Goal: Task Accomplishment & Management: Manage account settings

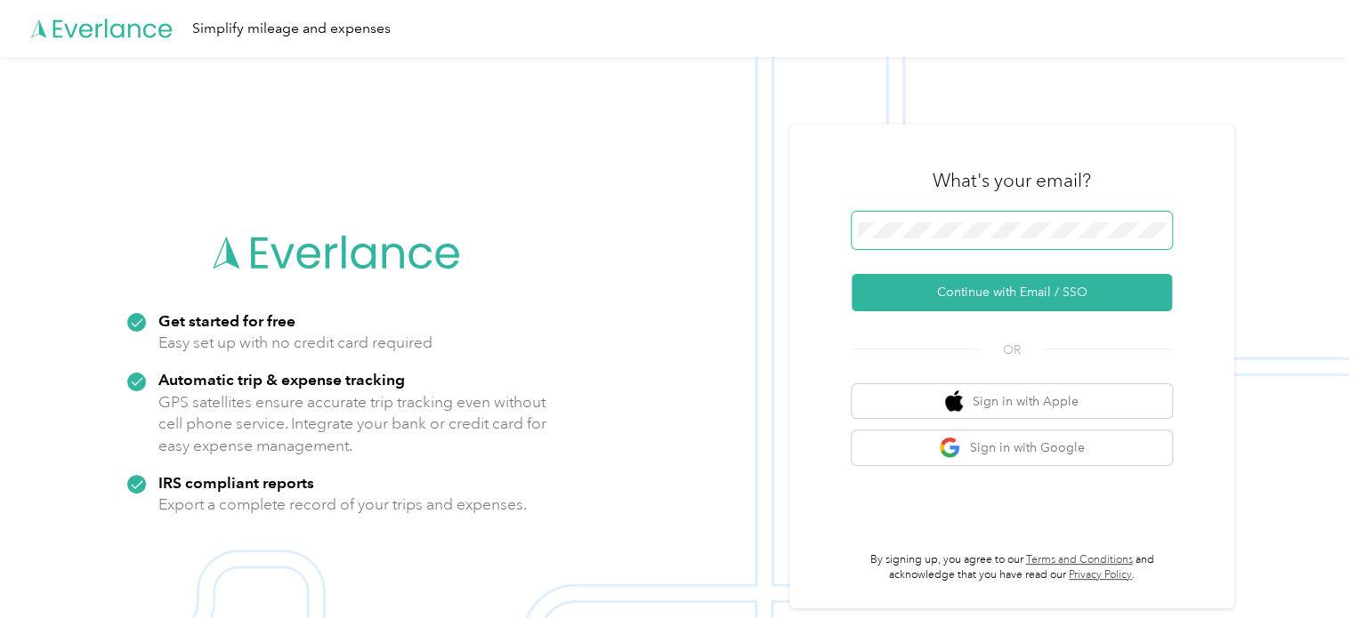
click at [911, 238] on span at bounding box center [1011, 230] width 320 height 37
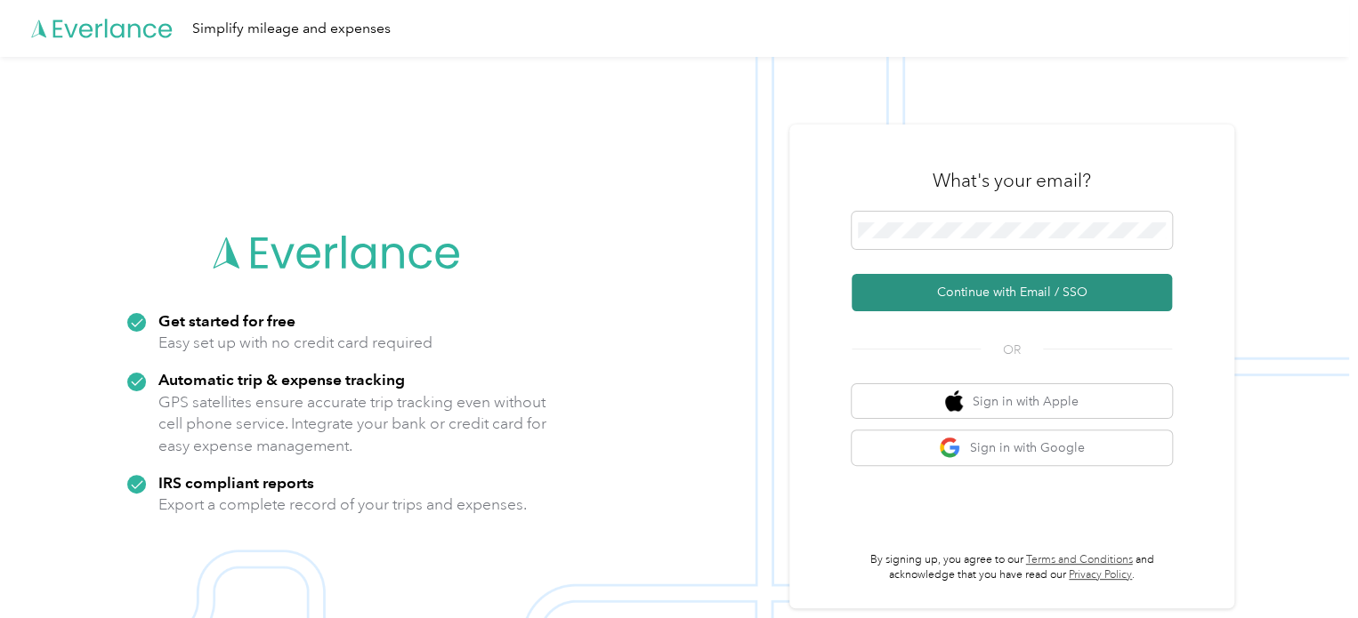
click at [1015, 291] on button "Continue with Email / SSO" at bounding box center [1011, 292] width 320 height 37
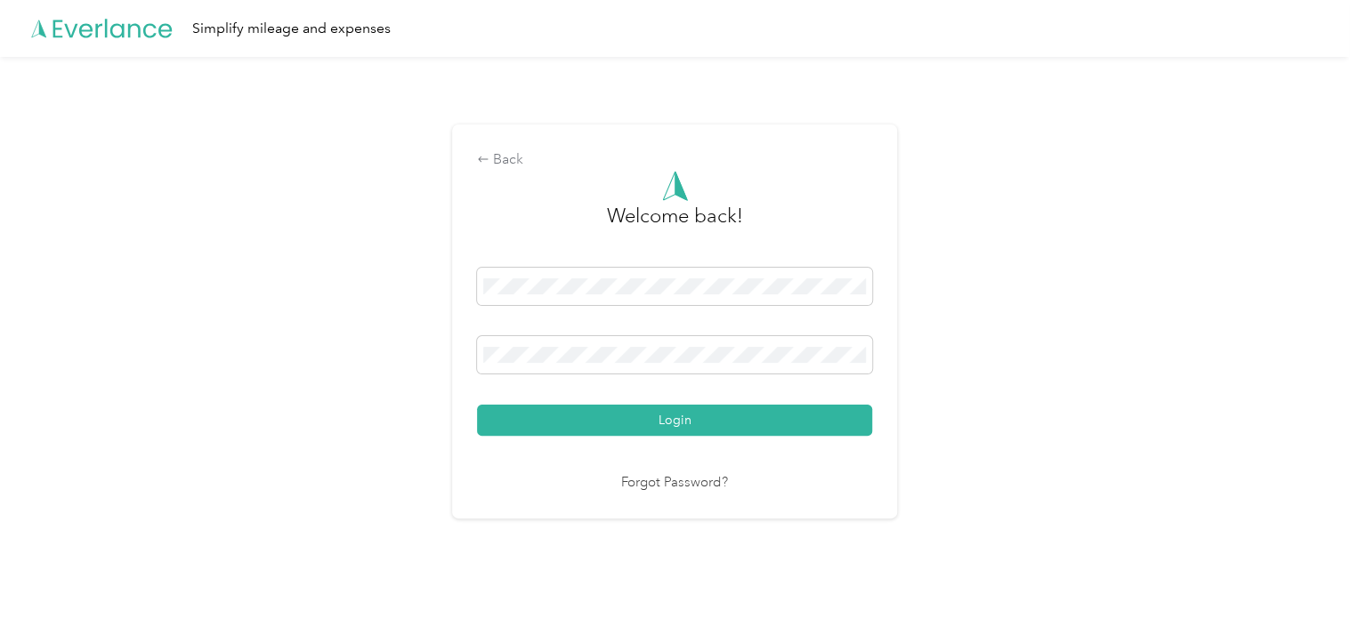
click at [667, 424] on button "Login" at bounding box center [674, 420] width 395 height 31
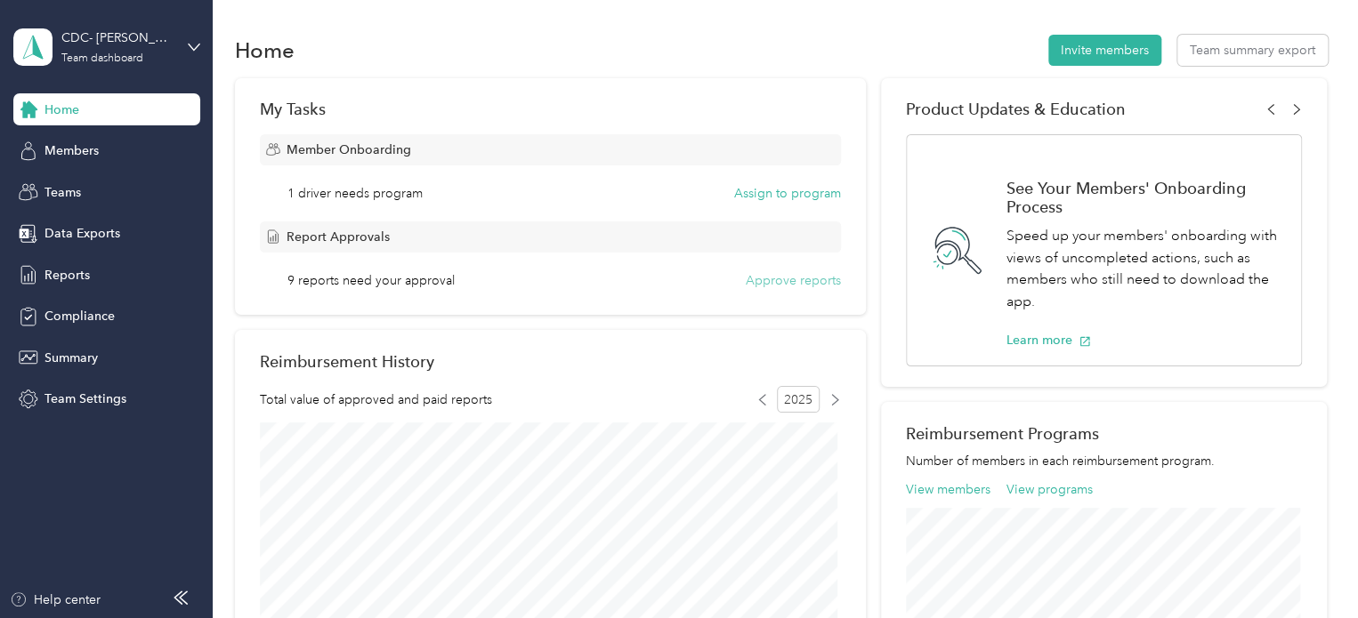
click at [787, 284] on button "Approve reports" at bounding box center [793, 280] width 95 height 19
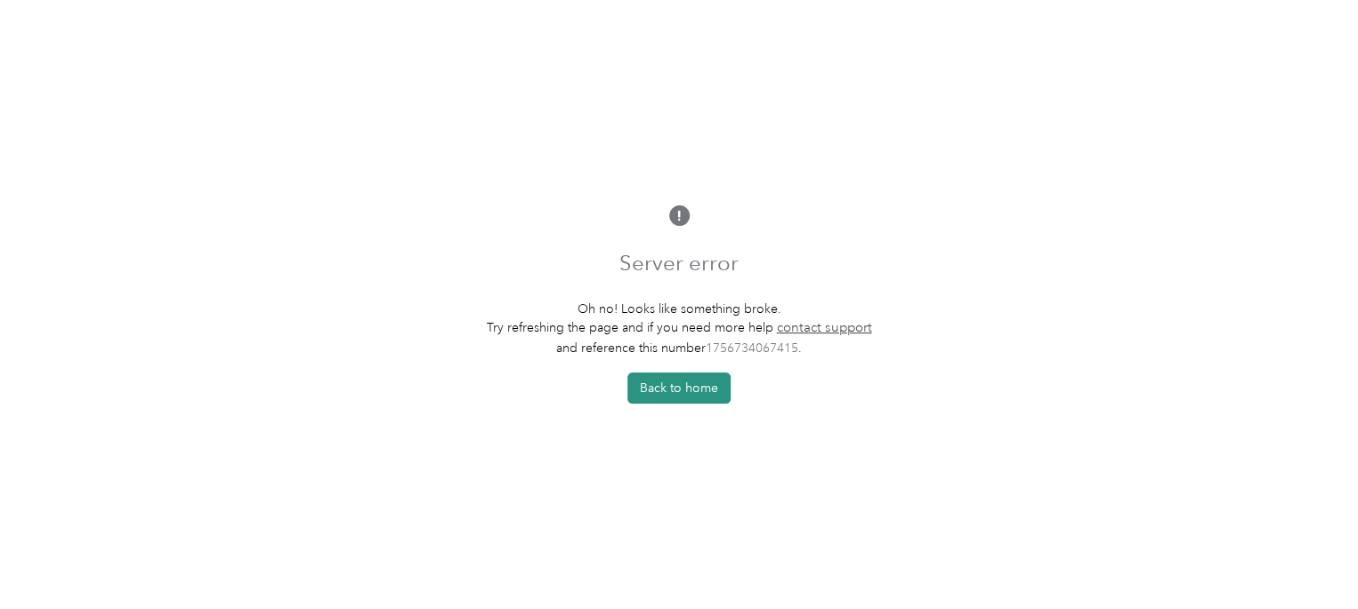
click at [684, 387] on button "Back to home" at bounding box center [678, 388] width 103 height 31
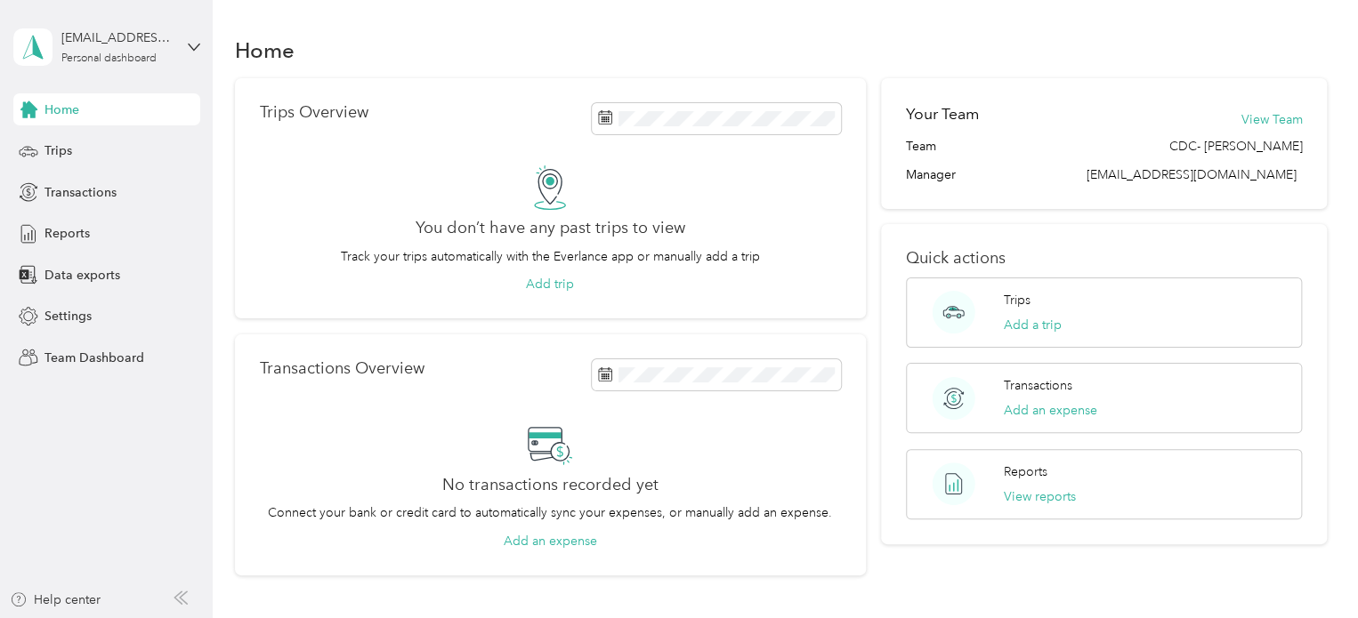
click at [64, 117] on span "Home" at bounding box center [61, 110] width 35 height 19
click at [62, 363] on span "Team Dashboard" at bounding box center [94, 358] width 100 height 19
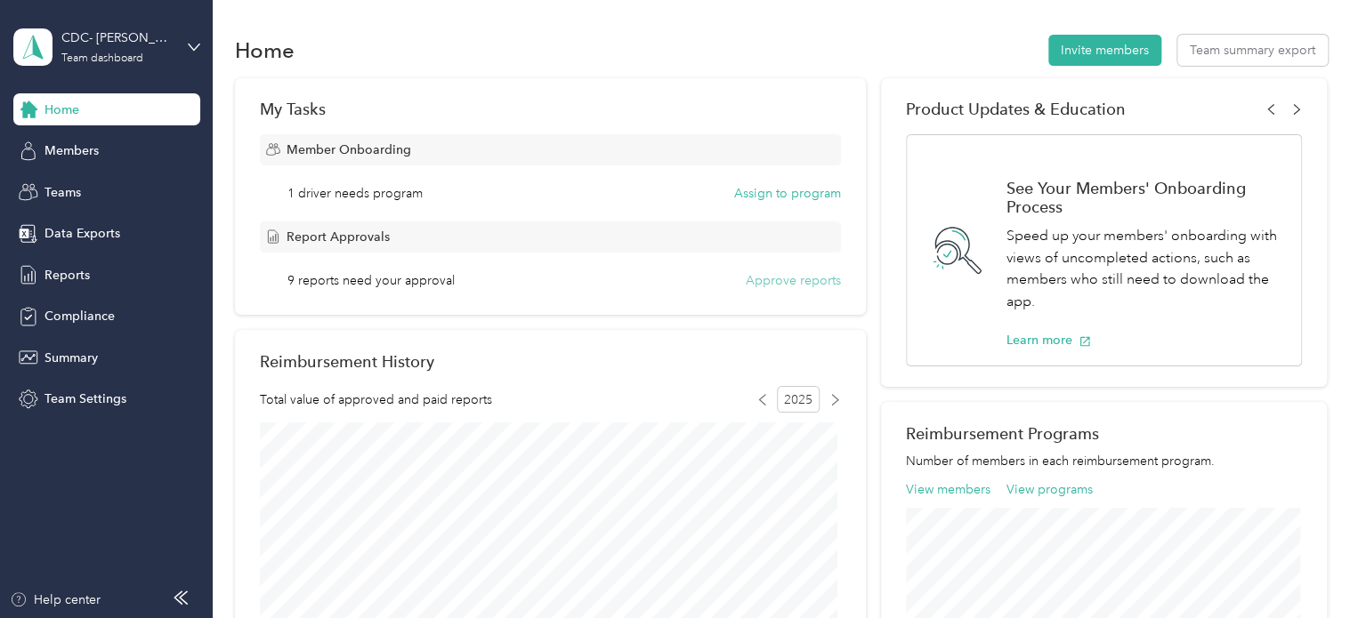
click at [786, 279] on button "Approve reports" at bounding box center [793, 280] width 95 height 19
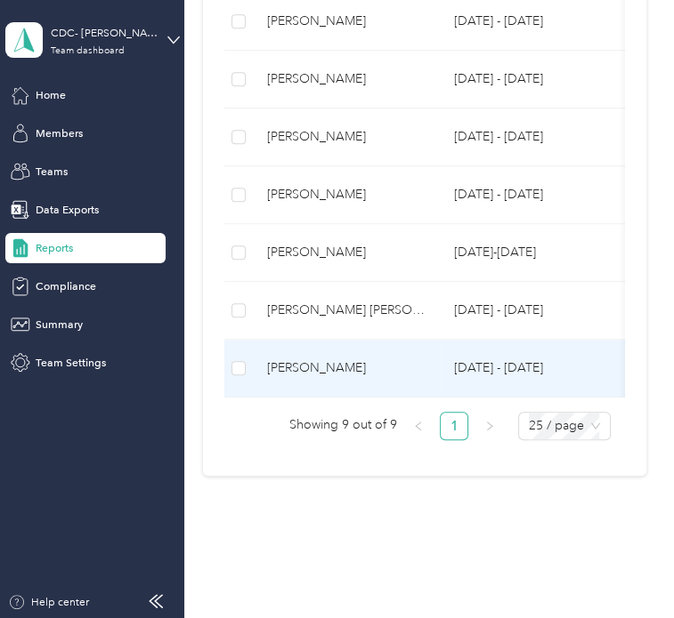
scroll to position [559, 0]
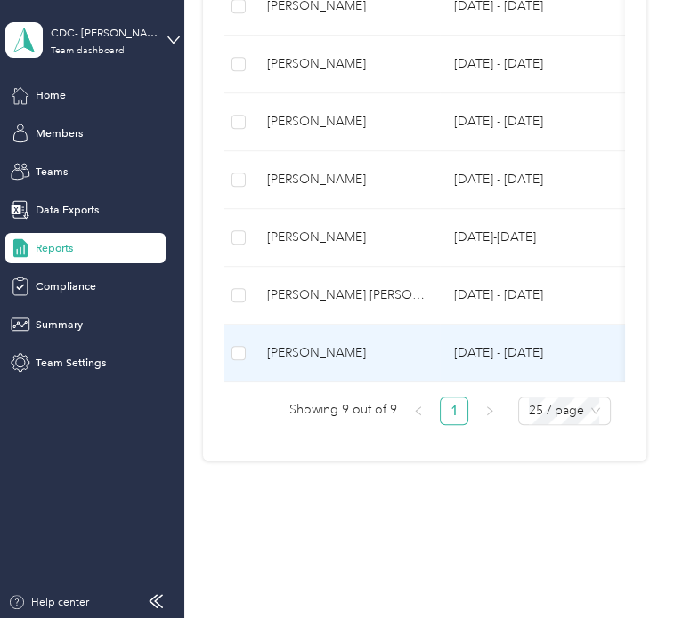
click at [303, 344] on div "[PERSON_NAME]" at bounding box center [346, 353] width 158 height 20
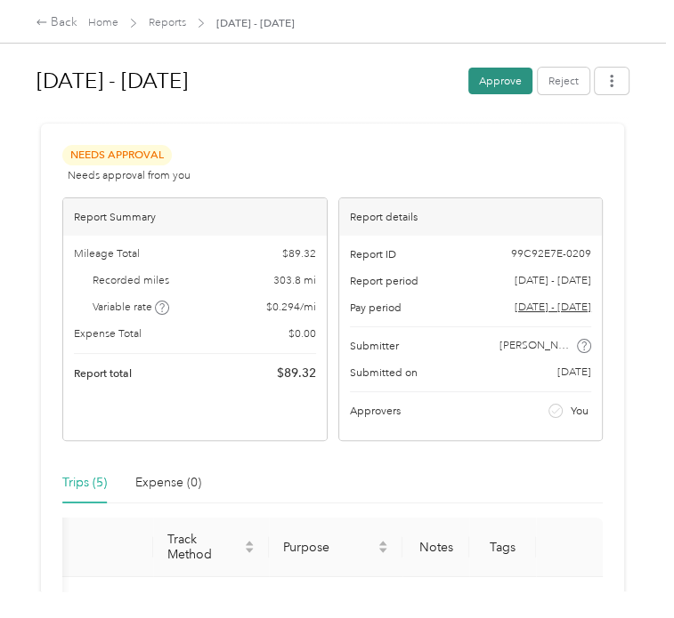
click at [512, 81] on button "Approve" at bounding box center [500, 81] width 64 height 27
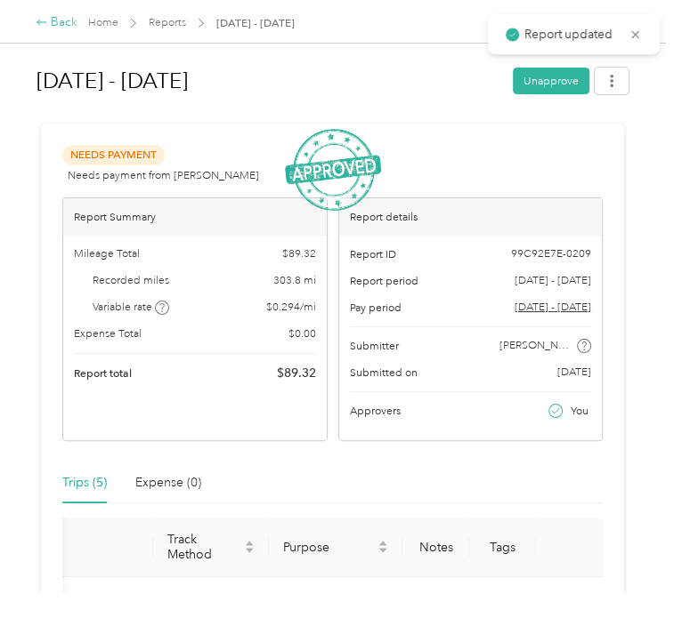
click at [60, 19] on div "Back" at bounding box center [57, 22] width 42 height 19
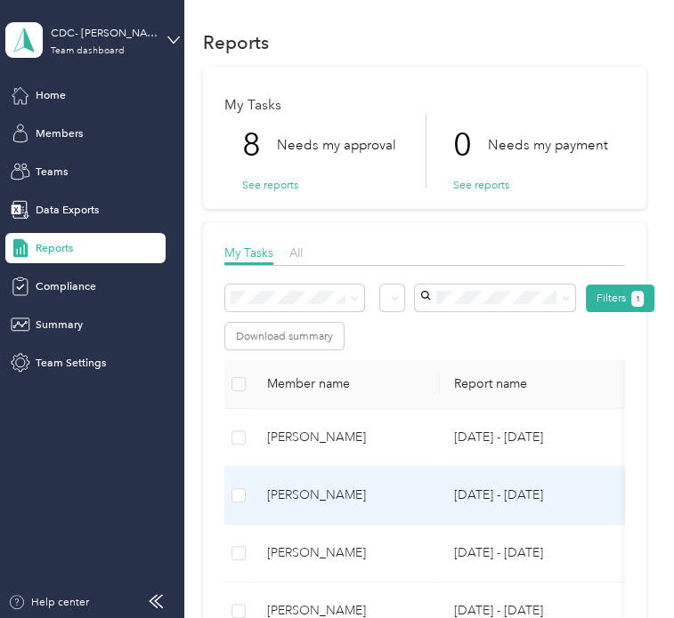
click at [310, 496] on div "[PERSON_NAME]" at bounding box center [346, 496] width 158 height 20
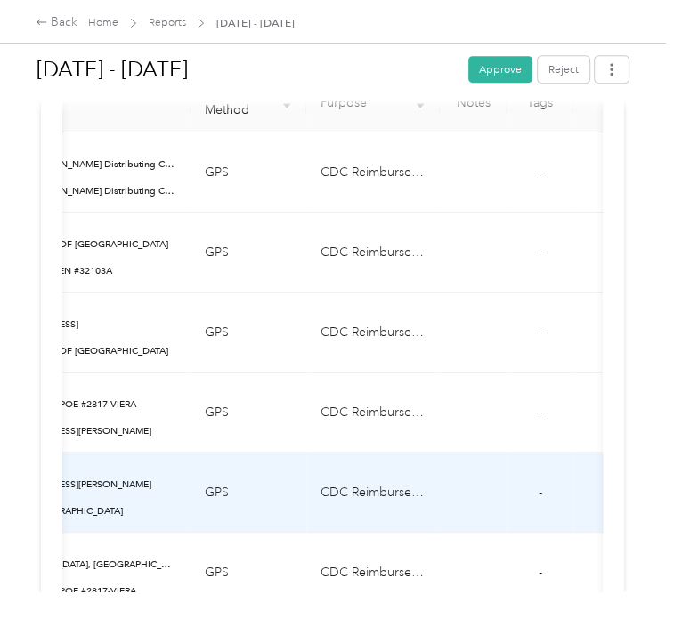
scroll to position [801, 0]
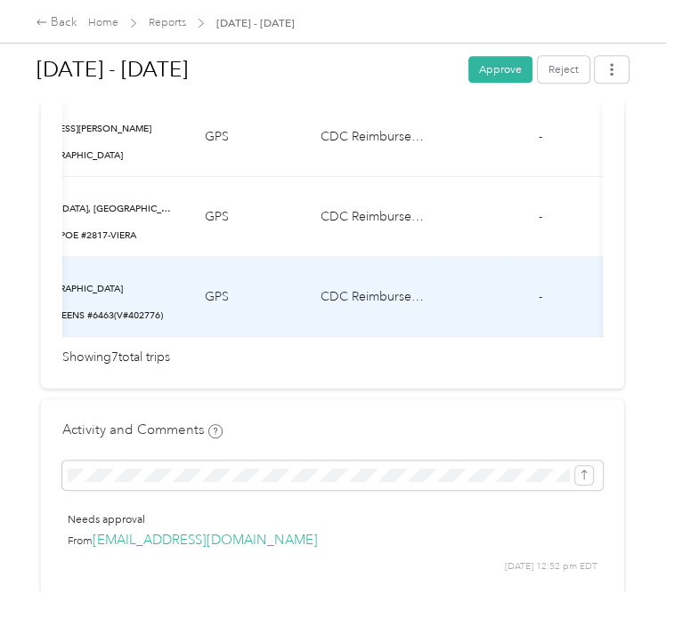
click at [384, 330] on td "CDC Reimbursed Ride" at bounding box center [372, 297] width 133 height 80
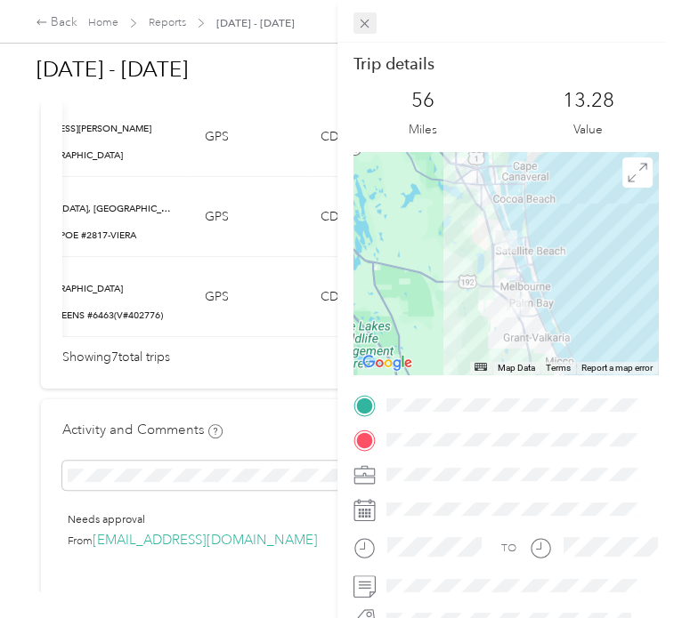
click at [363, 17] on icon at bounding box center [364, 23] width 15 height 15
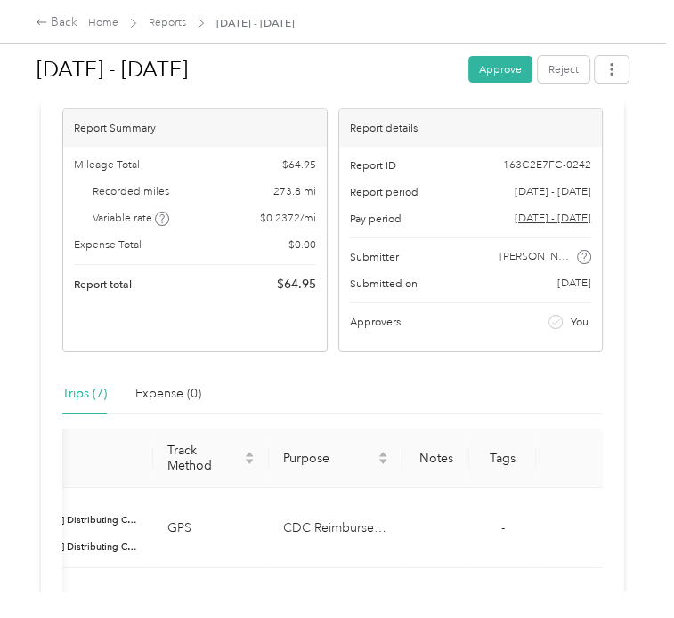
scroll to position [0, 0]
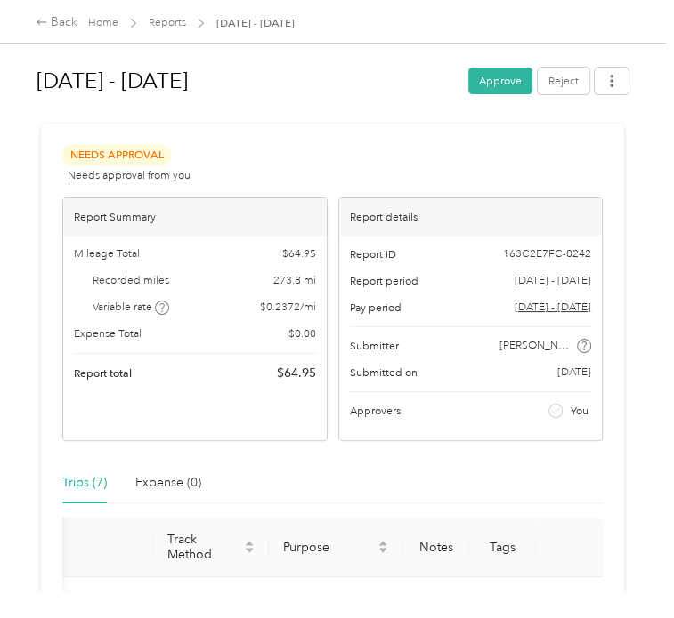
click at [504, 79] on button "Approve" at bounding box center [500, 81] width 64 height 27
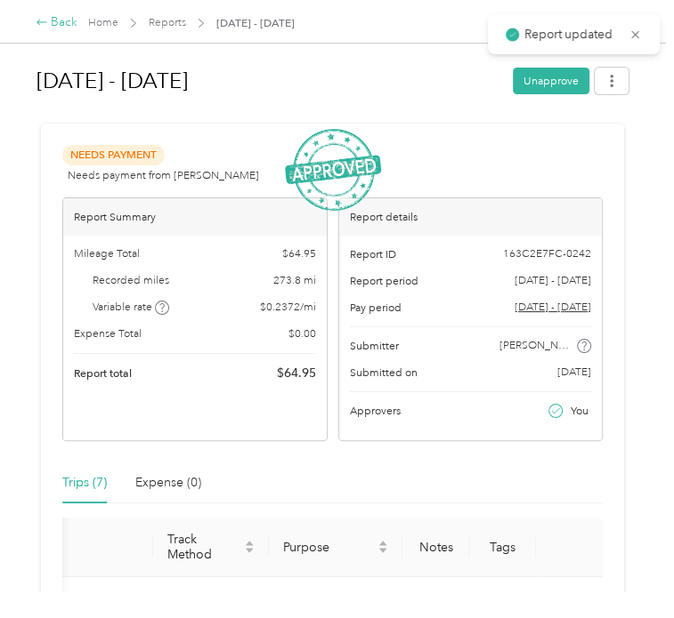
click at [69, 23] on div "Back" at bounding box center [57, 22] width 42 height 19
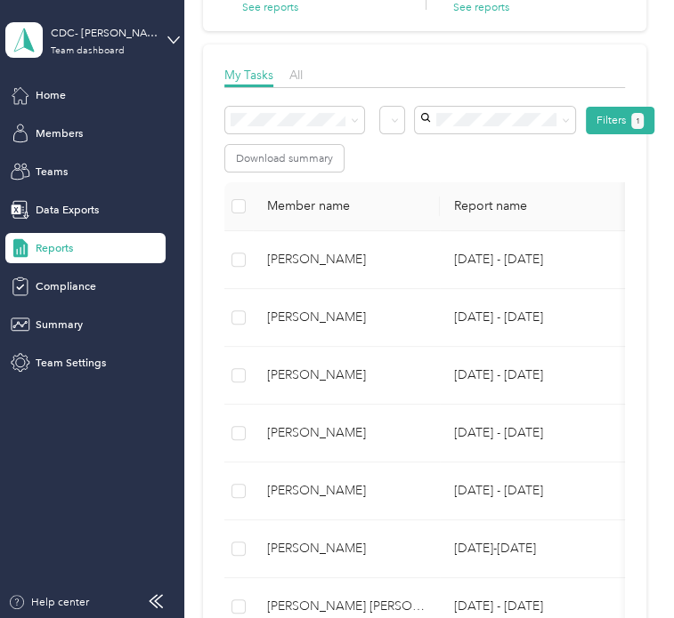
scroll to position [267, 0]
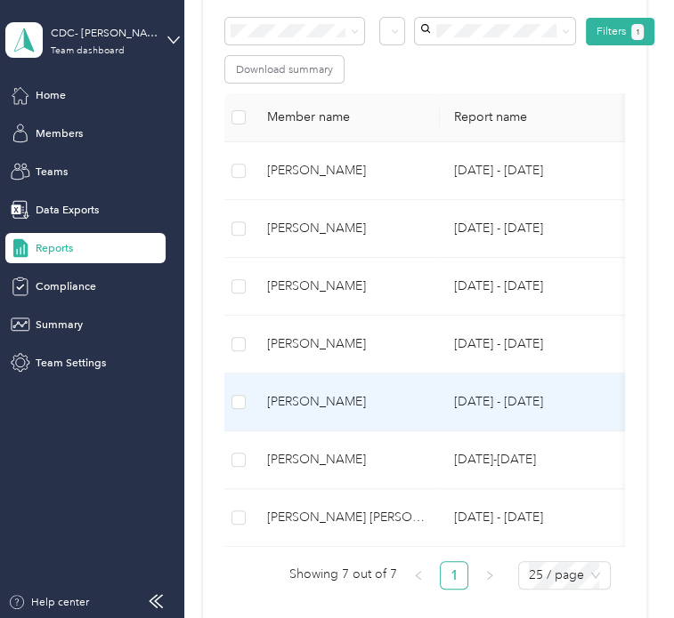
click at [293, 398] on div "[PERSON_NAME]" at bounding box center [346, 402] width 158 height 20
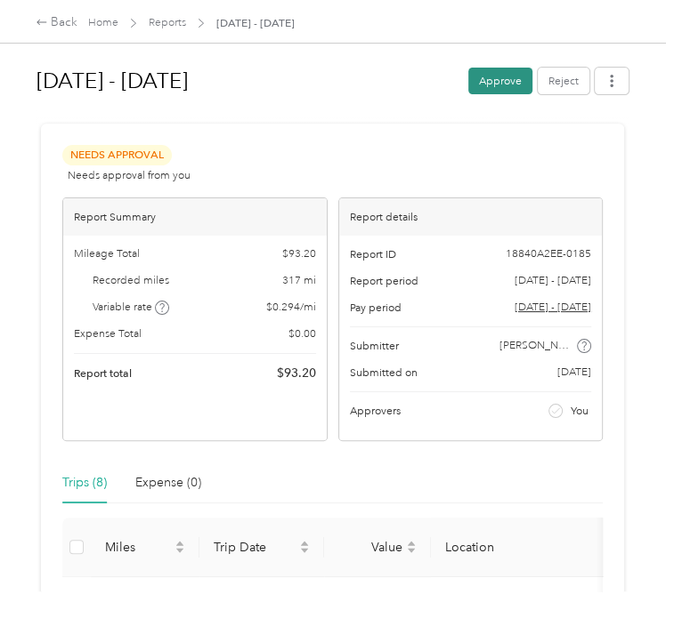
click at [506, 77] on button "Approve" at bounding box center [500, 81] width 64 height 27
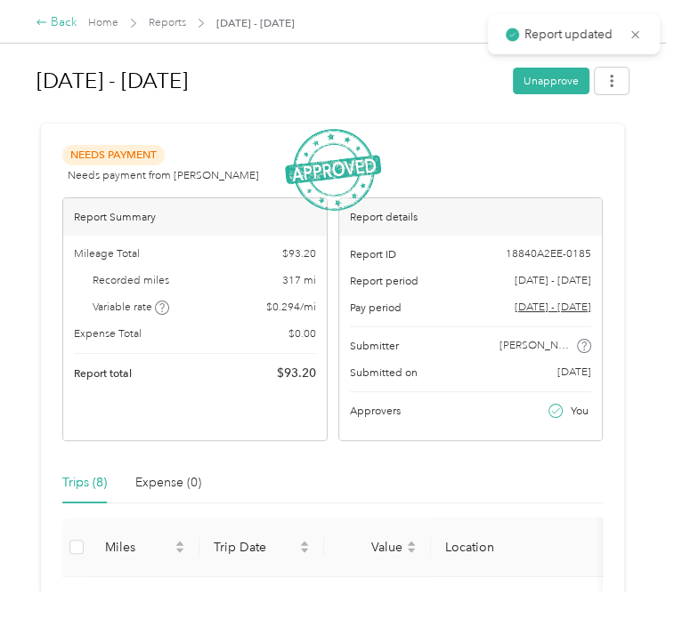
click at [60, 26] on div "Back" at bounding box center [57, 22] width 42 height 19
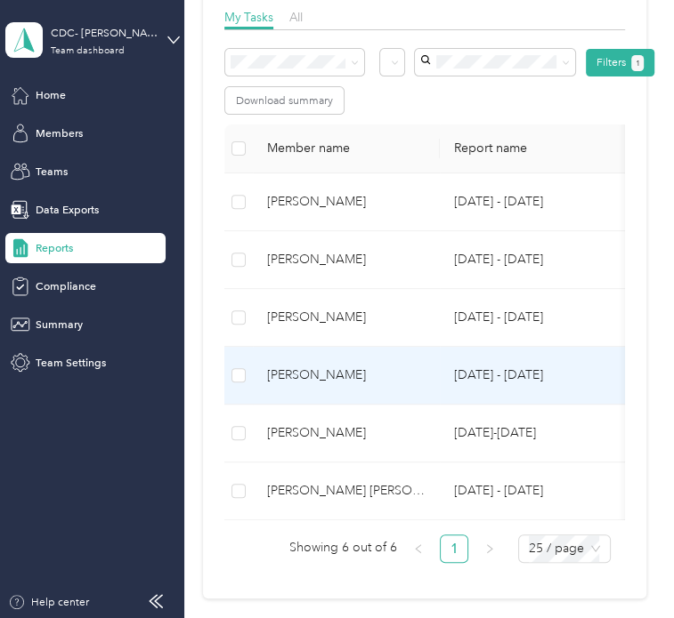
scroll to position [267, 0]
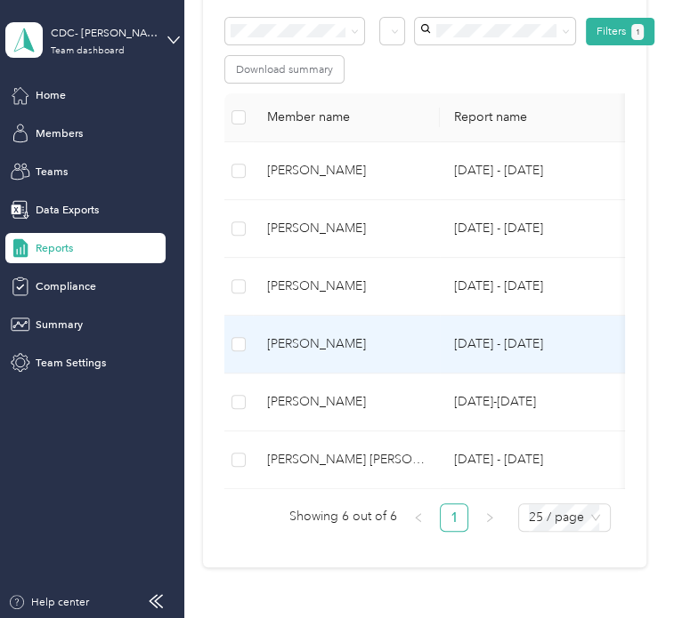
click at [304, 343] on div "[PERSON_NAME]" at bounding box center [346, 345] width 158 height 20
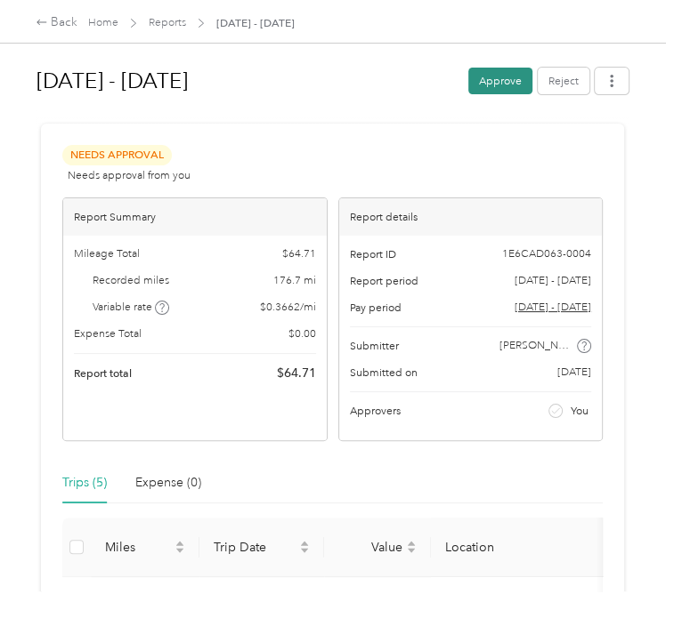
click at [504, 84] on button "Approve" at bounding box center [500, 81] width 64 height 27
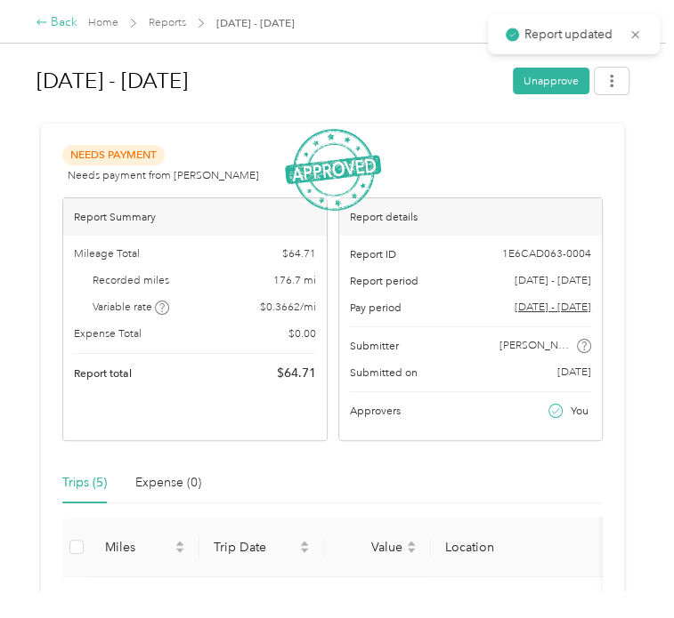
click at [52, 17] on div "Back" at bounding box center [57, 22] width 42 height 19
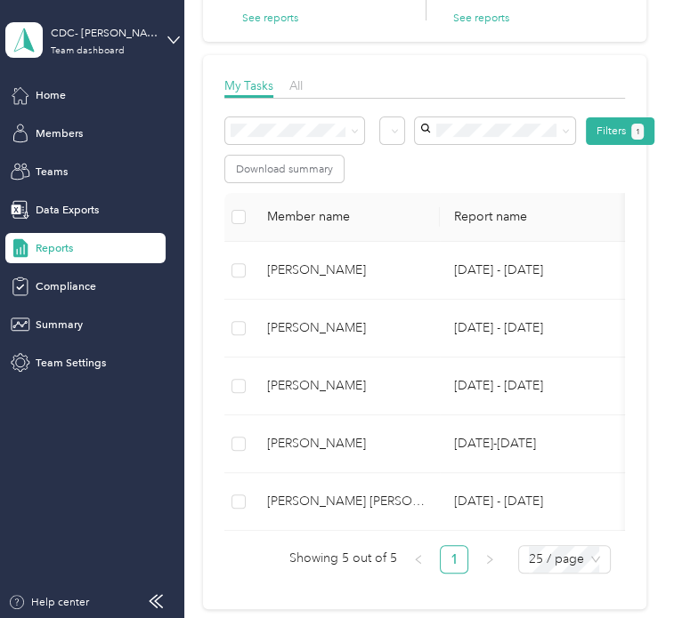
scroll to position [178, 0]
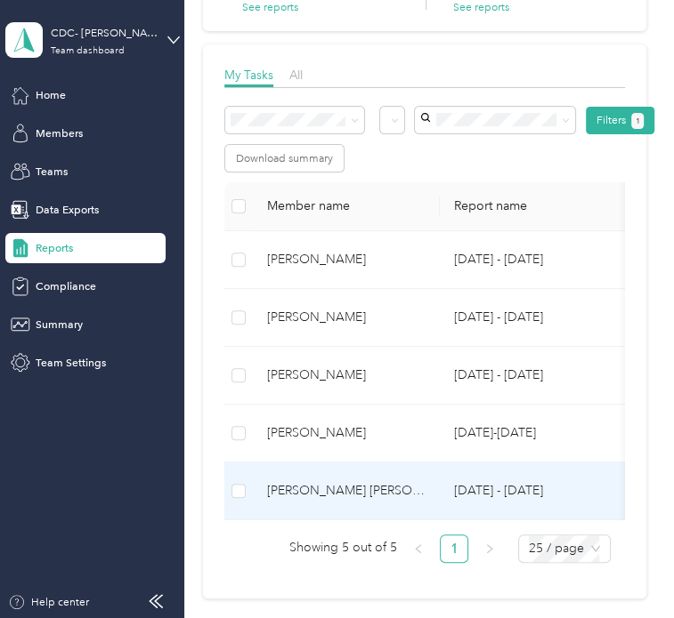
click at [317, 488] on div "[PERSON_NAME] [PERSON_NAME]" at bounding box center [346, 491] width 158 height 20
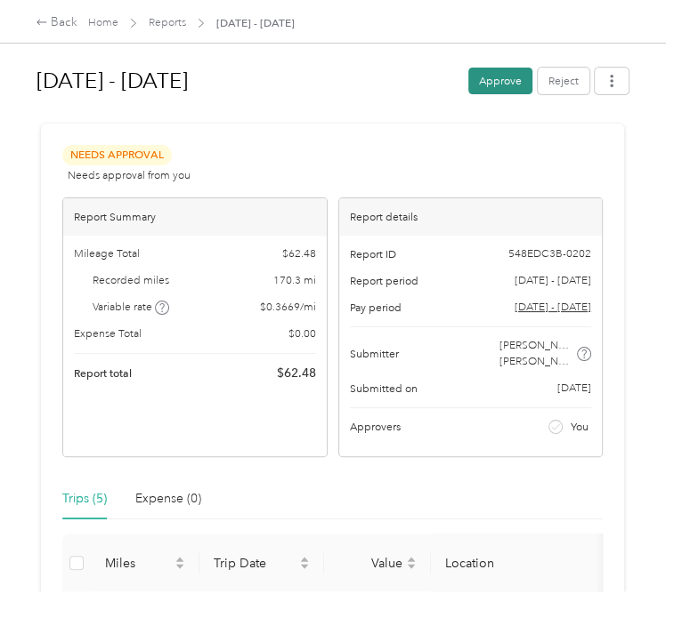
click at [504, 79] on button "Approve" at bounding box center [500, 81] width 64 height 27
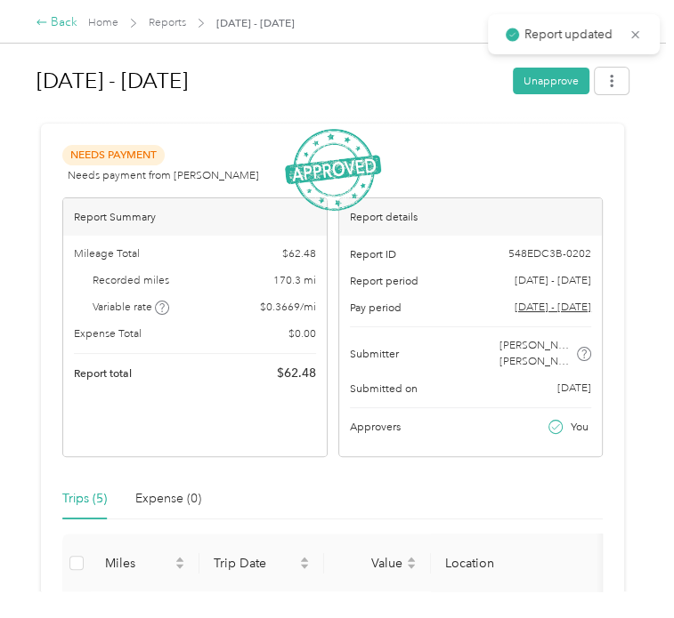
click at [57, 20] on div "Back" at bounding box center [57, 22] width 42 height 19
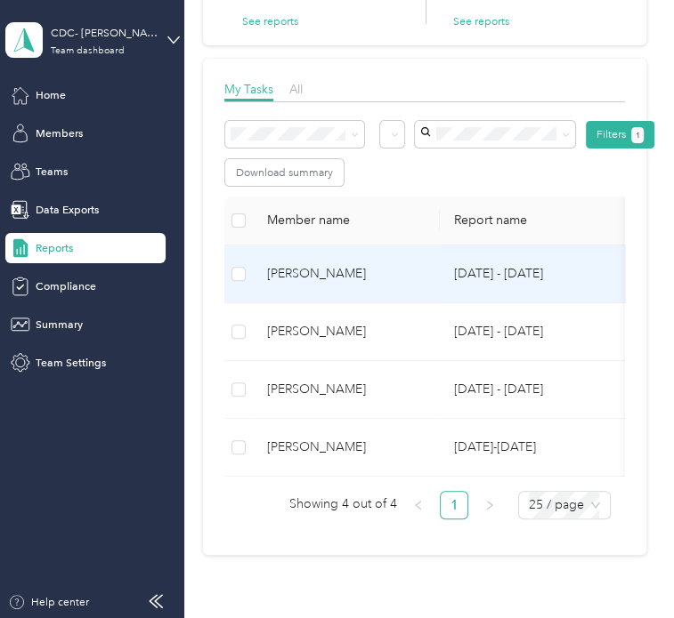
scroll to position [178, 0]
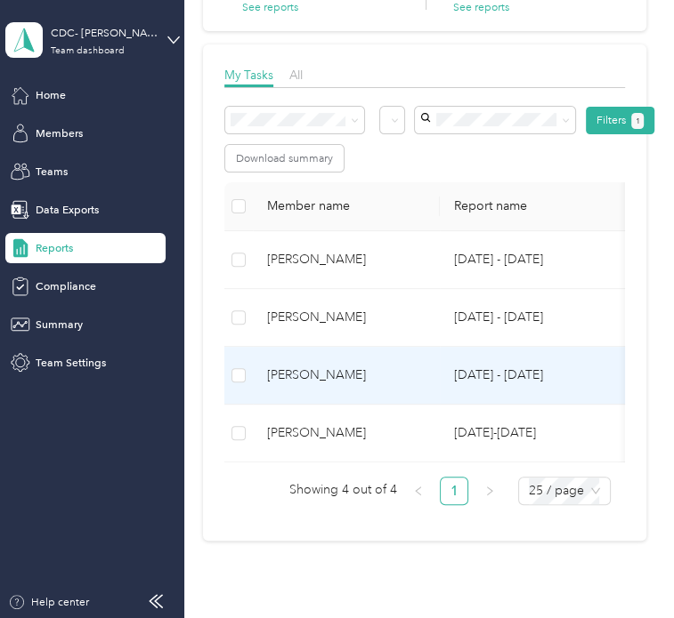
click at [287, 374] on div "[PERSON_NAME]" at bounding box center [346, 376] width 158 height 20
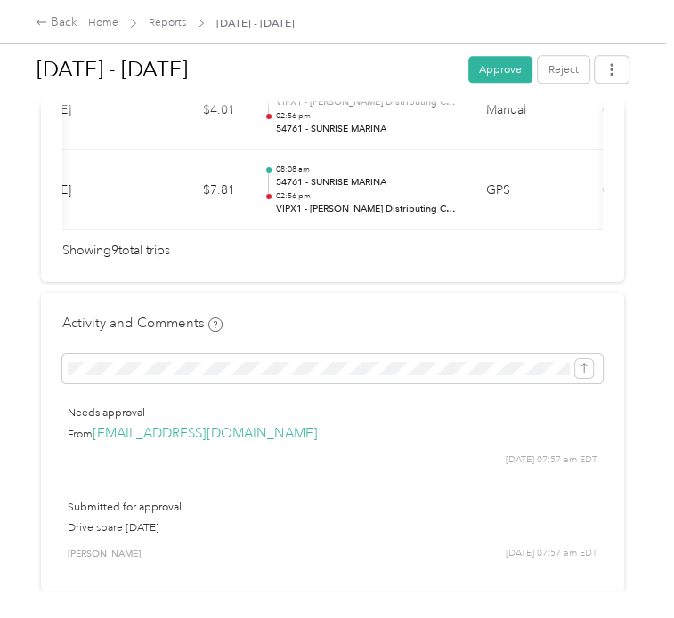
scroll to position [0, 504]
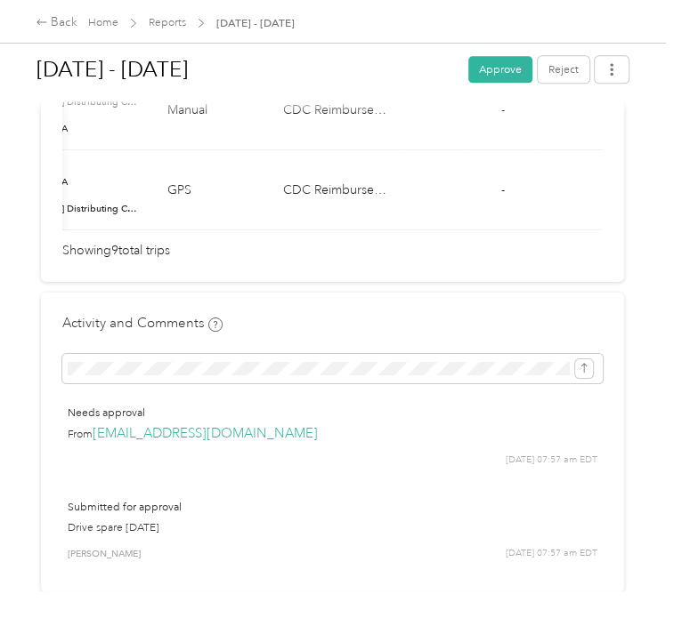
drag, startPoint x: 68, startPoint y: 536, endPoint x: 178, endPoint y: 529, distance: 110.6
click at [178, 529] on div "Submitted for approval Drive spare [DATE] [PERSON_NAME] [DATE] 07:57 am EDT" at bounding box center [332, 529] width 540 height 83
copy p "Drive spare [DATE]"
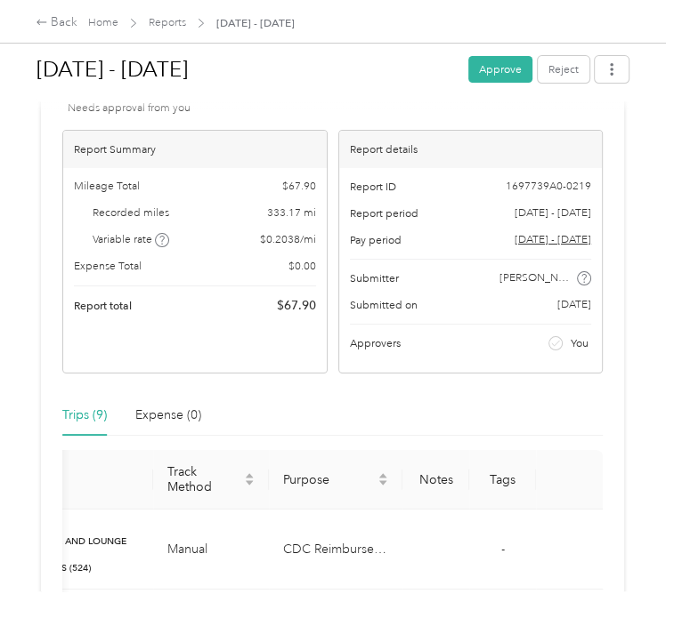
scroll to position [0, 0]
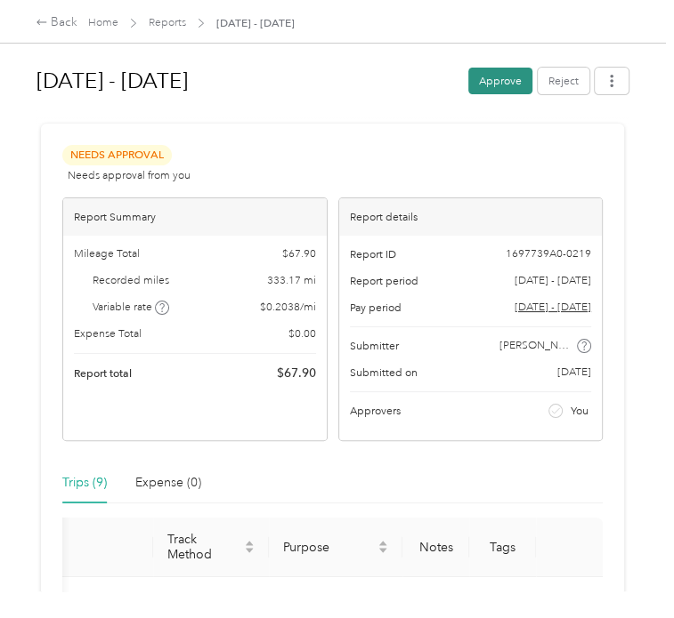
click at [475, 85] on button "Approve" at bounding box center [500, 81] width 64 height 27
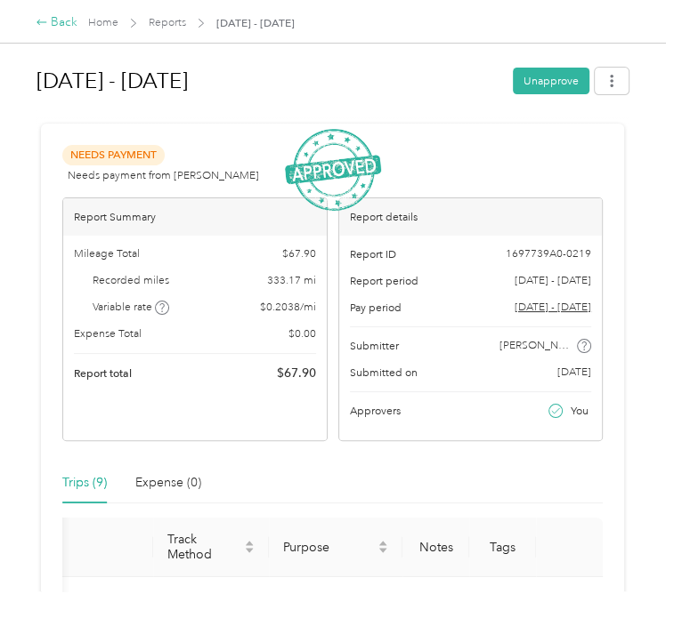
click at [67, 21] on div "Back" at bounding box center [57, 22] width 42 height 19
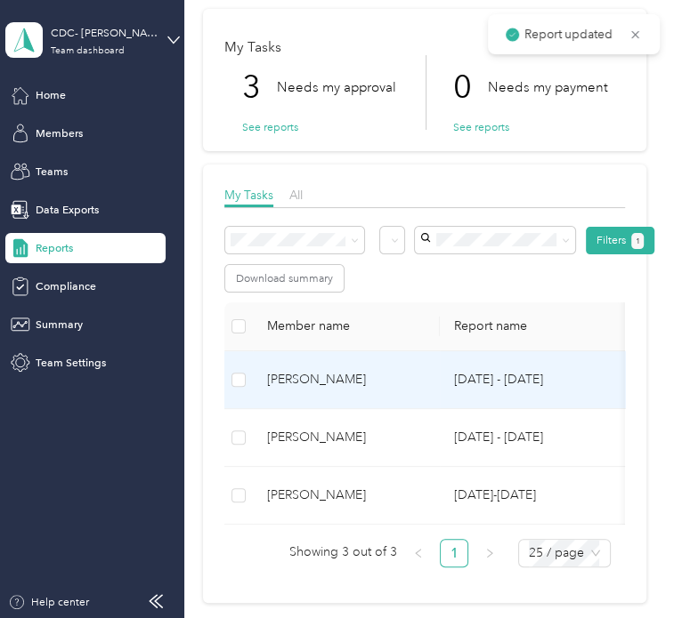
scroll to position [89, 0]
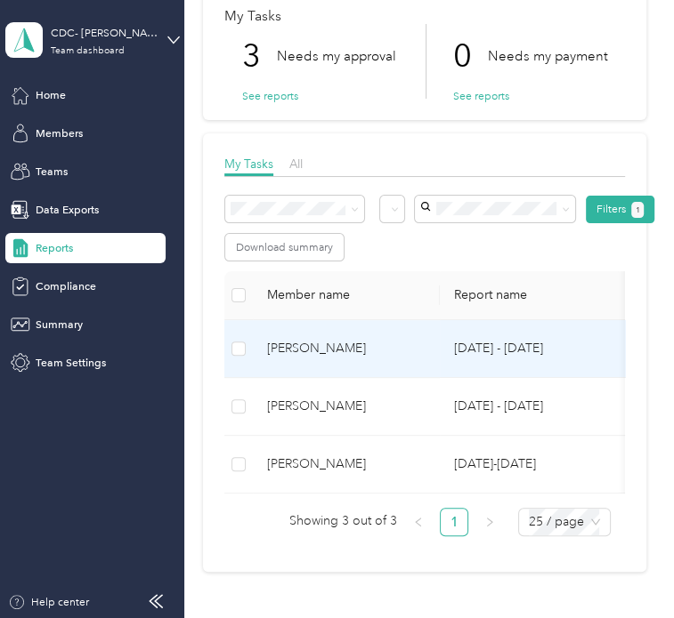
click at [322, 351] on div "[PERSON_NAME]" at bounding box center [346, 349] width 158 height 20
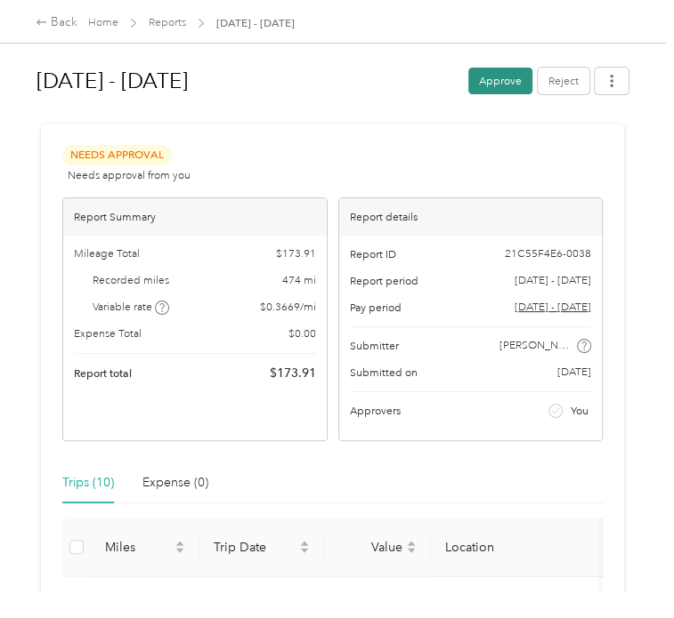
click at [497, 85] on button "Approve" at bounding box center [500, 81] width 64 height 27
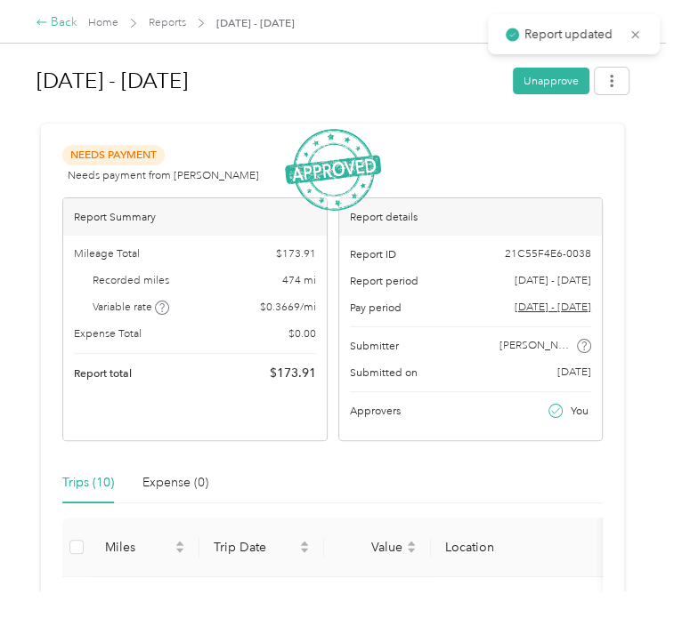
click at [60, 23] on div "Back" at bounding box center [57, 22] width 42 height 19
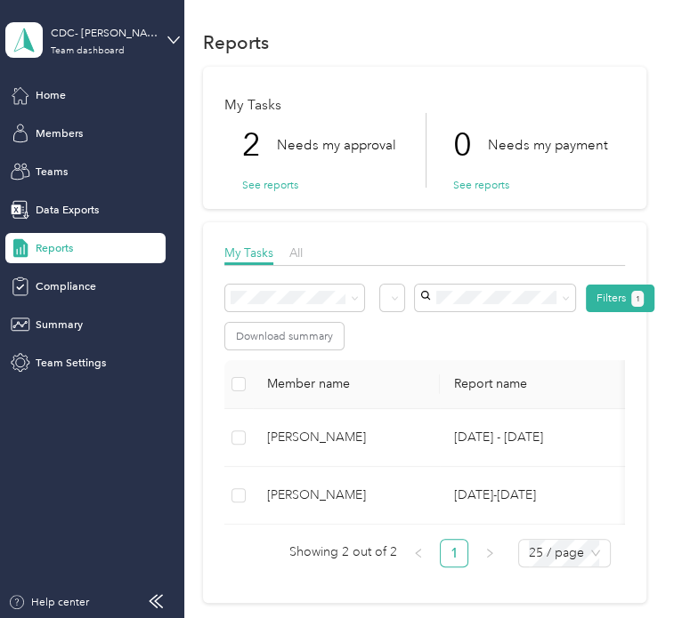
click at [273, 70] on div "My Tasks 2 Needs my approval See reports 0 Needs my payment See reports" at bounding box center [424, 138] width 443 height 142
click at [91, 237] on div "Reports" at bounding box center [85, 248] width 160 height 30
click at [286, 184] on button "See reports" at bounding box center [270, 185] width 56 height 16
click at [167, 36] on icon at bounding box center [173, 40] width 12 height 12
click at [242, 82] on div "You’re signed in as [EMAIL_ADDRESS][DOMAIN_NAME] Team dashboard Personal dashbo…" at bounding box center [166, 141] width 323 height 158
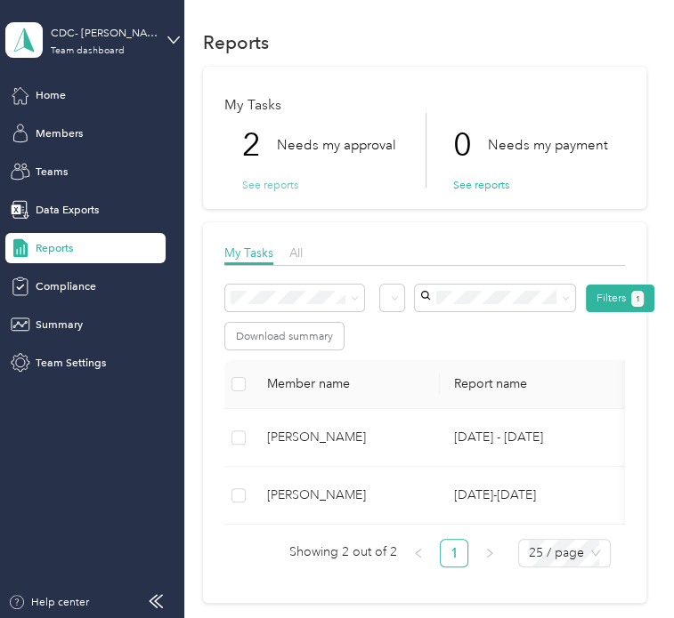
click at [270, 178] on button "See reports" at bounding box center [270, 185] width 56 height 16
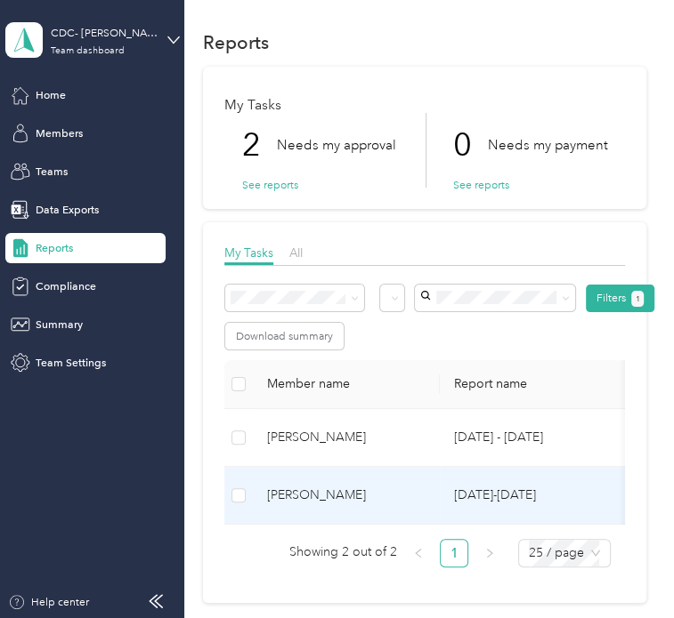
click at [324, 497] on div "[PERSON_NAME]" at bounding box center [346, 496] width 158 height 20
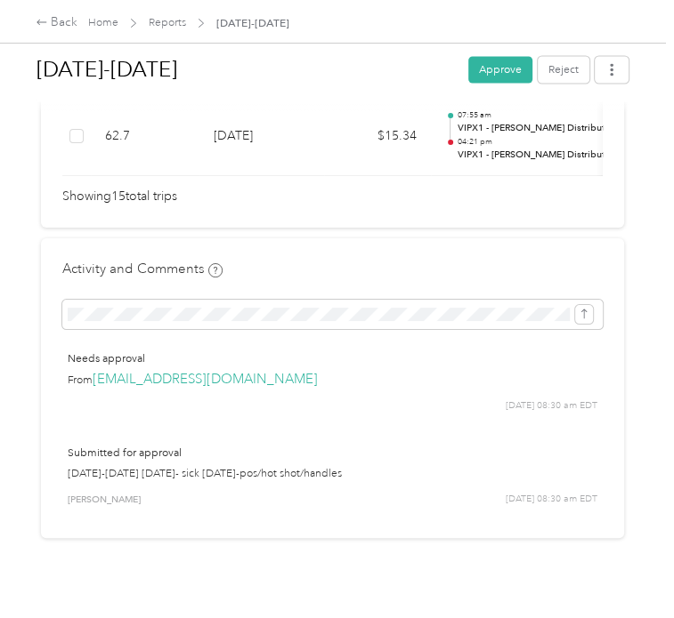
scroll to position [1641, 0]
click at [286, 406] on div "Needs approval From [EMAIL_ADDRESS][DOMAIN_NAME] [DATE] 08:30 am EDT" at bounding box center [332, 382] width 540 height 84
click at [504, 67] on button "Approve" at bounding box center [500, 69] width 64 height 27
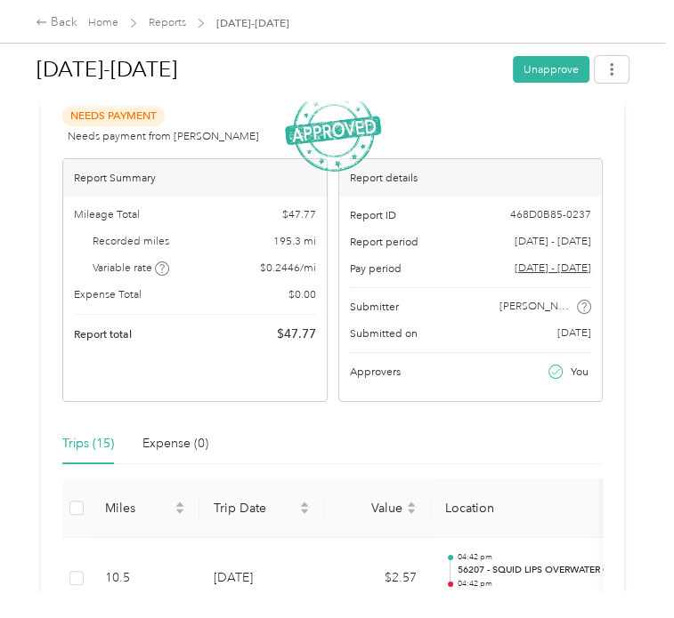
scroll to position [0, 0]
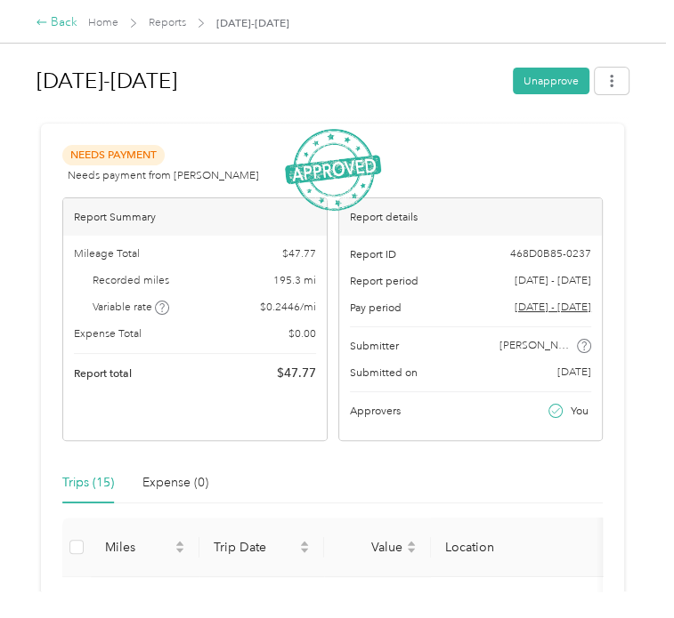
click at [53, 16] on div "Back" at bounding box center [57, 22] width 42 height 19
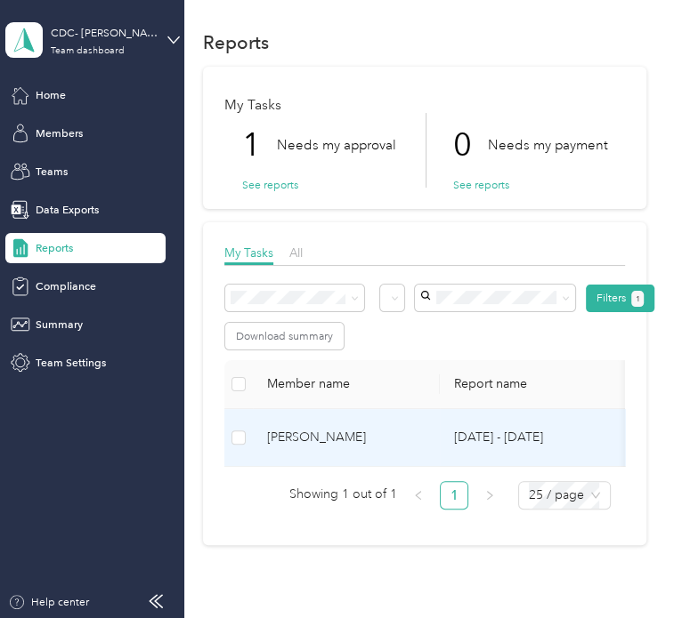
click at [322, 441] on div "[PERSON_NAME]" at bounding box center [346, 438] width 158 height 20
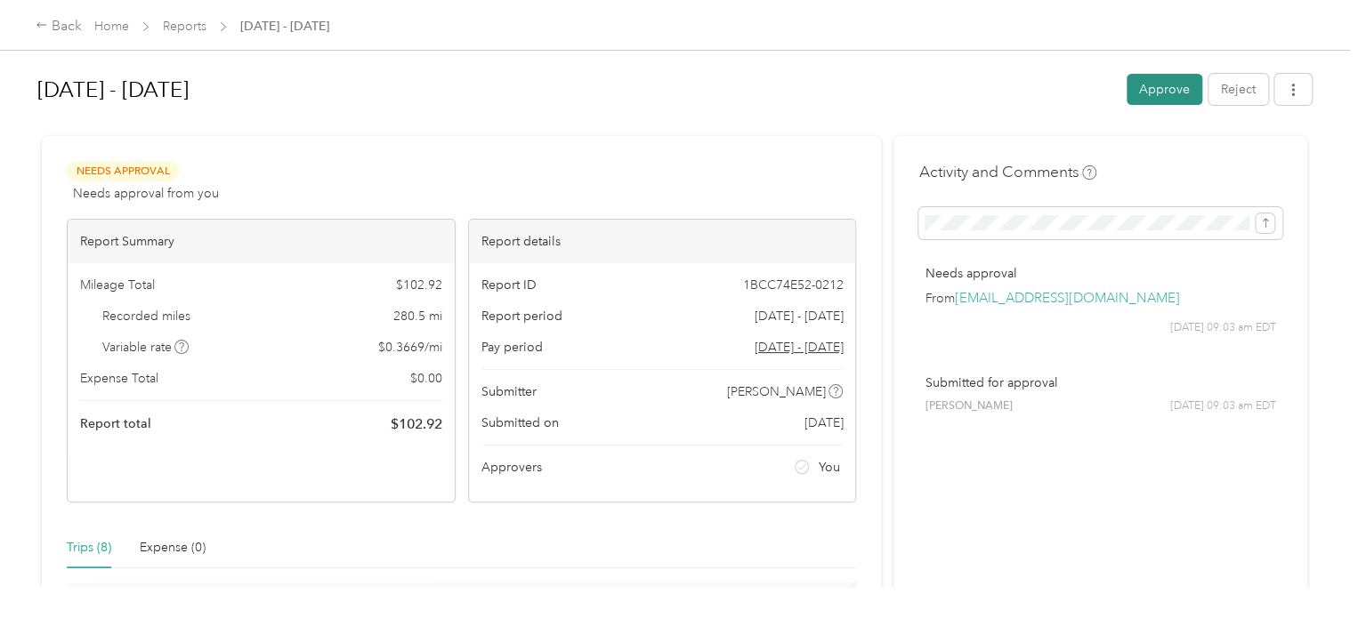
click at [1174, 85] on button "Approve" at bounding box center [1164, 89] width 76 height 31
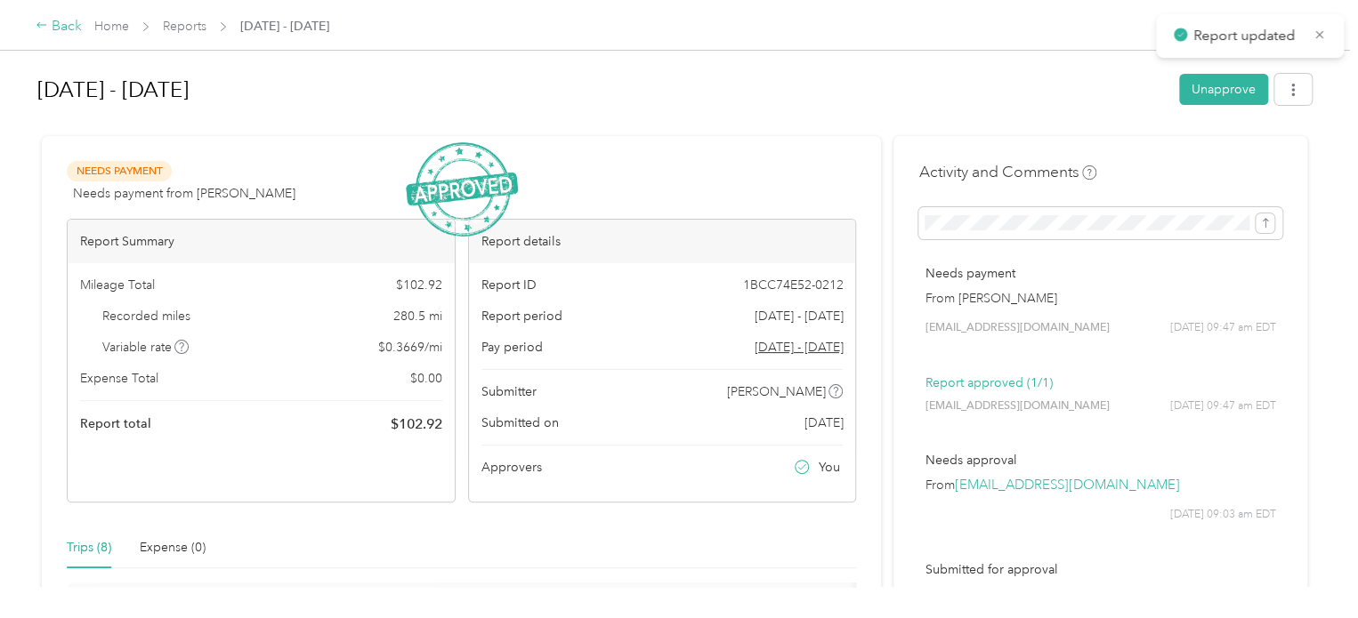
click at [64, 24] on div "Back" at bounding box center [59, 26] width 46 height 21
